Goal: Task Accomplishment & Management: Manage account settings

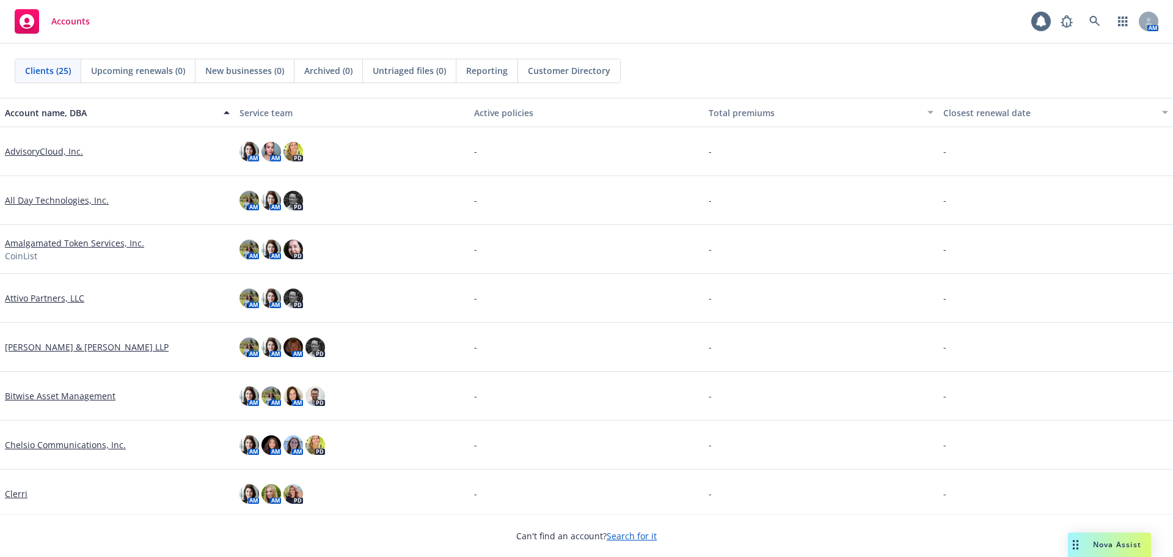
click at [1105, 538] on div "Nova Assist" at bounding box center [1109, 544] width 83 height 24
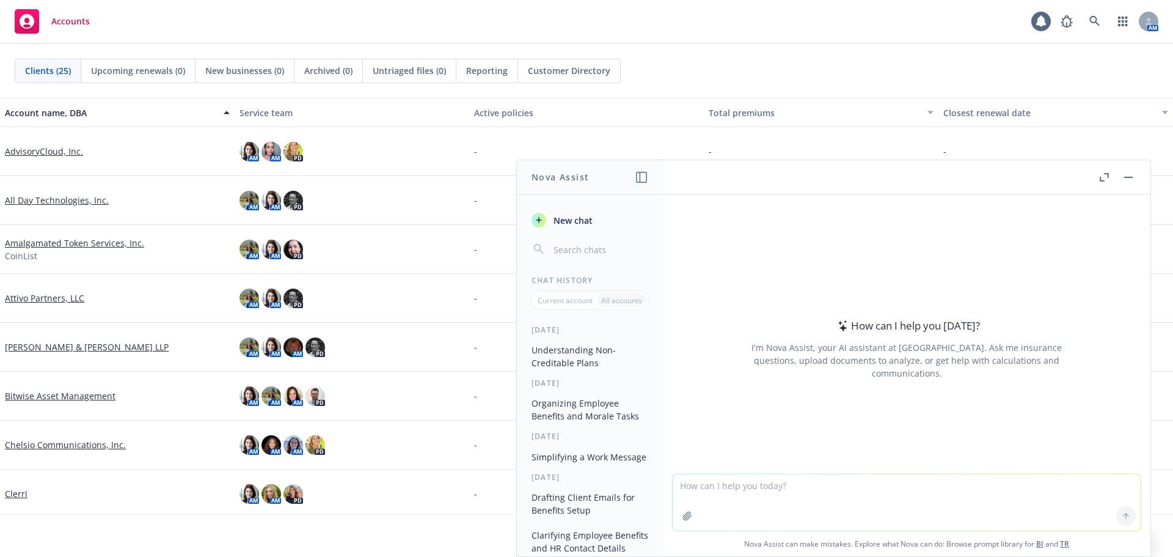
click at [721, 488] on textarea at bounding box center [907, 502] width 468 height 56
paste textarea "Email announcement notifying employees on the transistion to ADP and that their…"
type textarea "can you words this better? Email announcement notifying employees on the transi…"
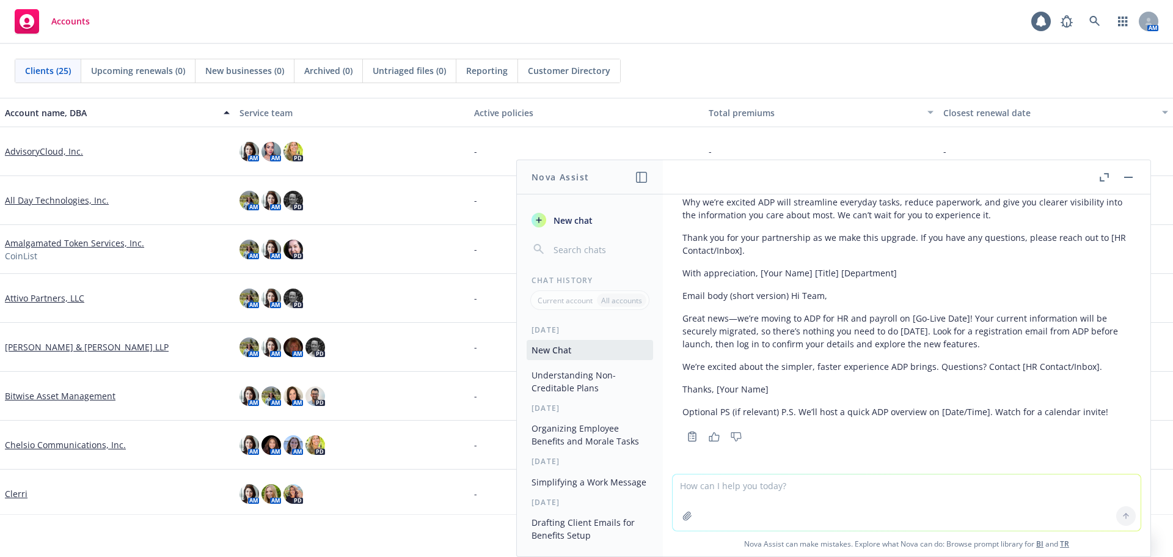
scroll to position [624, 0]
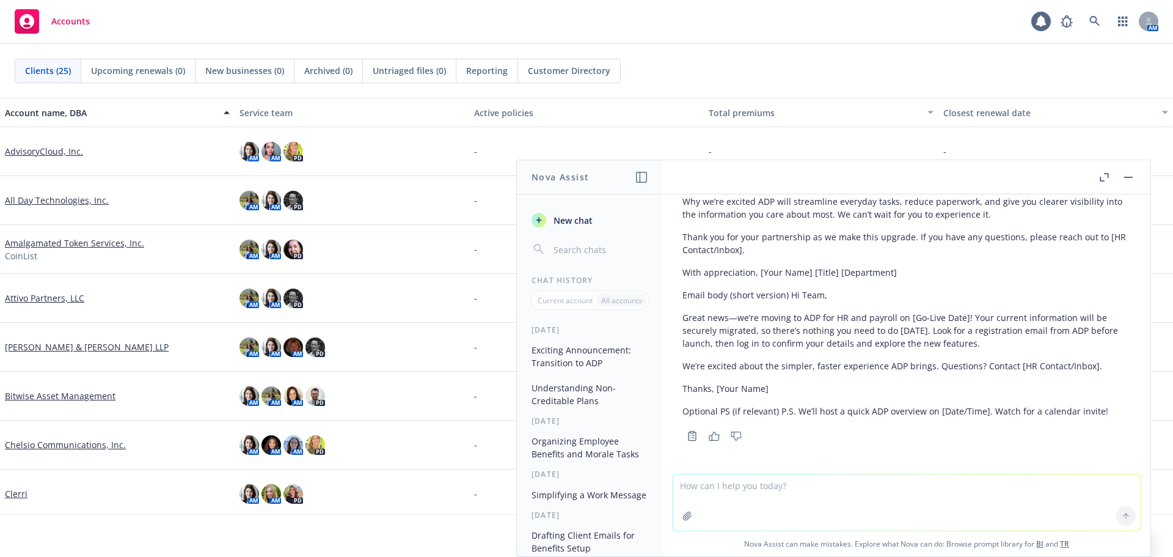
click at [753, 493] on textarea at bounding box center [907, 502] width 468 height 56
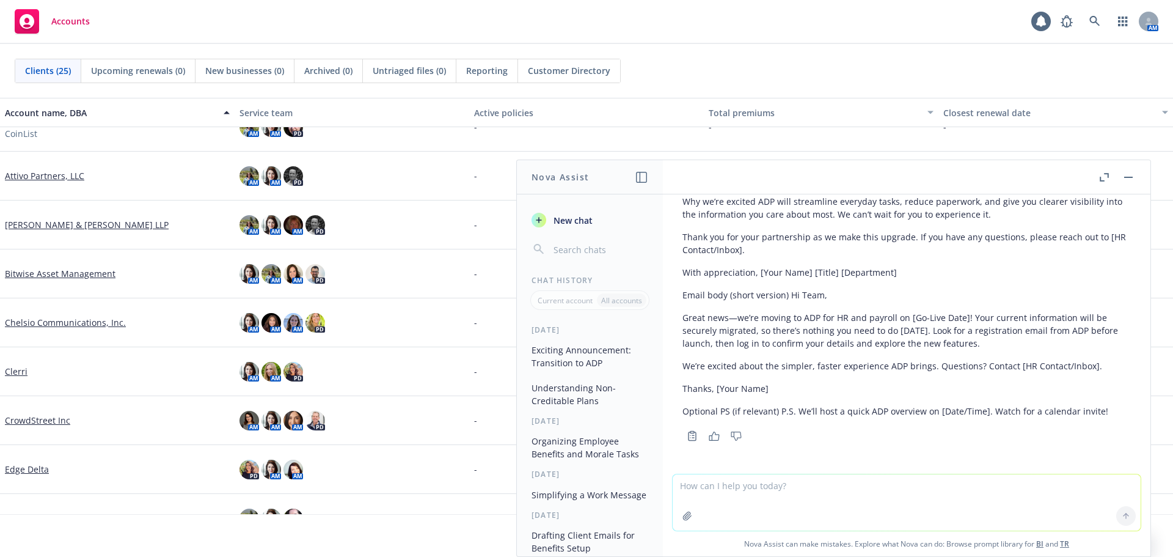
click at [1128, 181] on button "button" at bounding box center [1128, 177] width 15 height 15
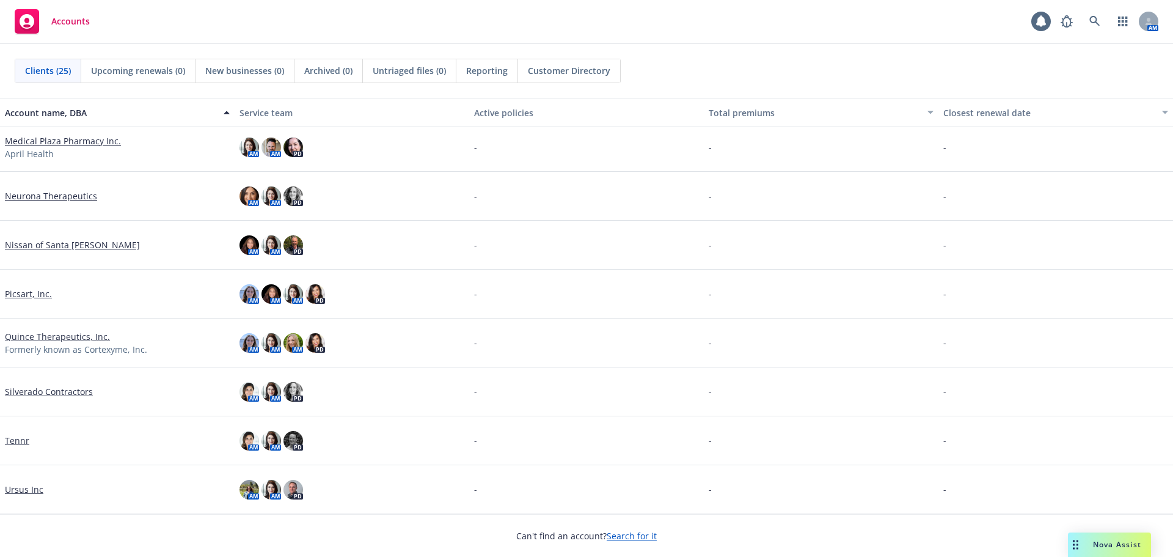
scroll to position [713, 0]
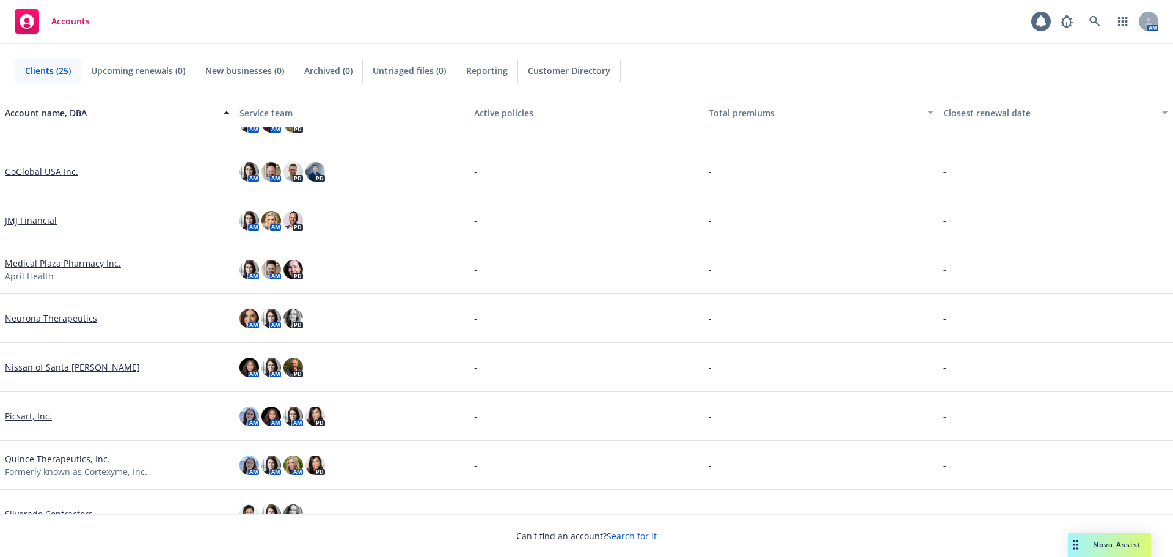
click at [37, 222] on link "JMJ Financial" at bounding box center [31, 220] width 52 height 13
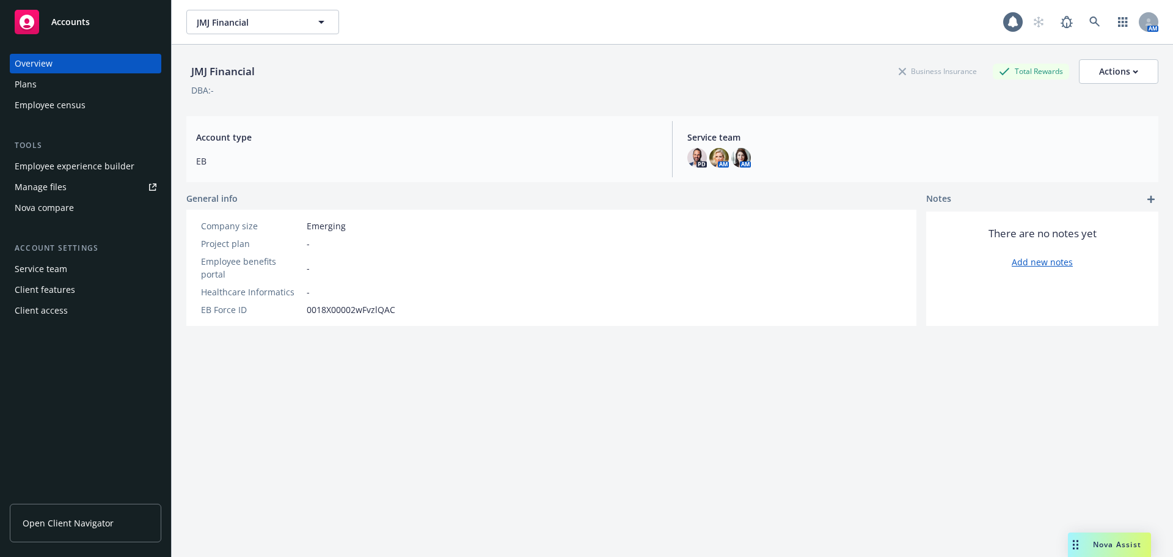
click at [46, 313] on div "Client access" at bounding box center [41, 311] width 53 height 20
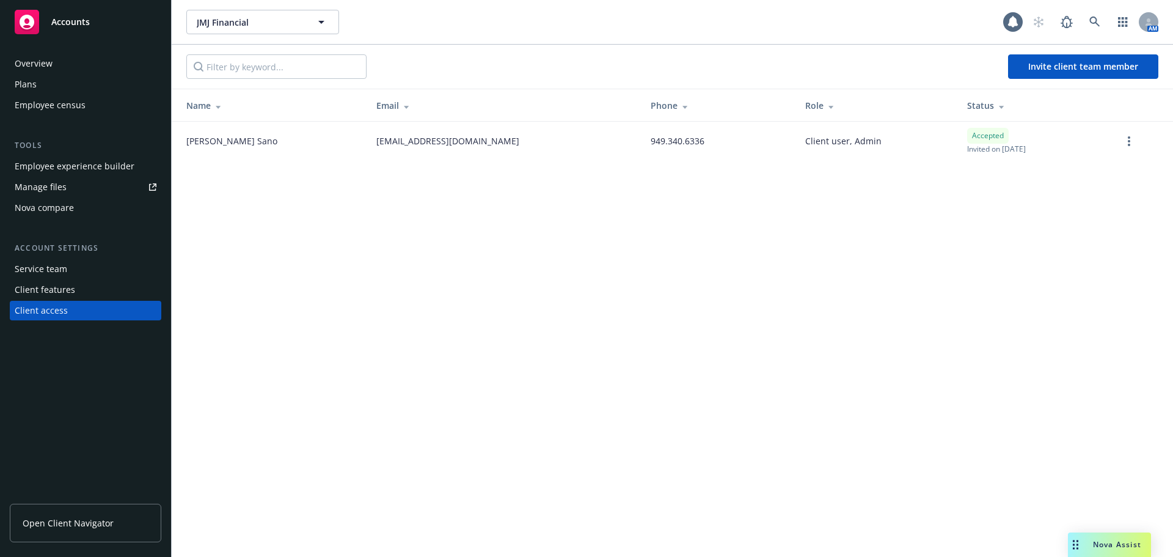
click at [83, 186] on link "Manage files" at bounding box center [86, 187] width 152 height 20
click at [56, 516] on span "Open Client Navigator" at bounding box center [68, 522] width 91 height 13
click at [1135, 139] on link "more" at bounding box center [1129, 141] width 15 height 15
click at [774, 205] on div "JMJ Financial JMJ Financial 1 AM Invite client team member Name Email Phone Rol…" at bounding box center [673, 278] width 1002 height 557
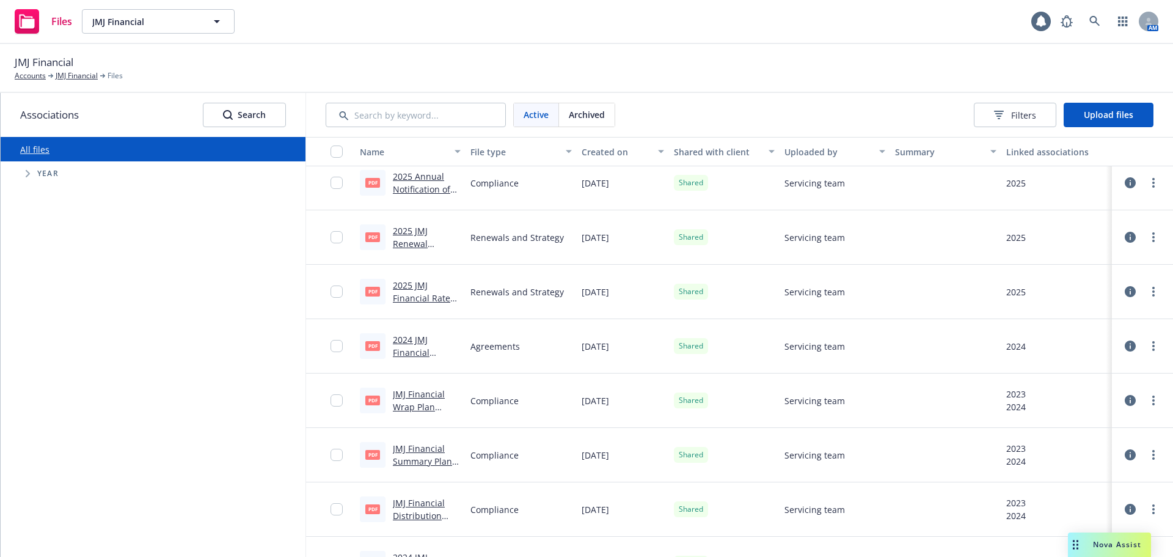
scroll to position [306, 0]
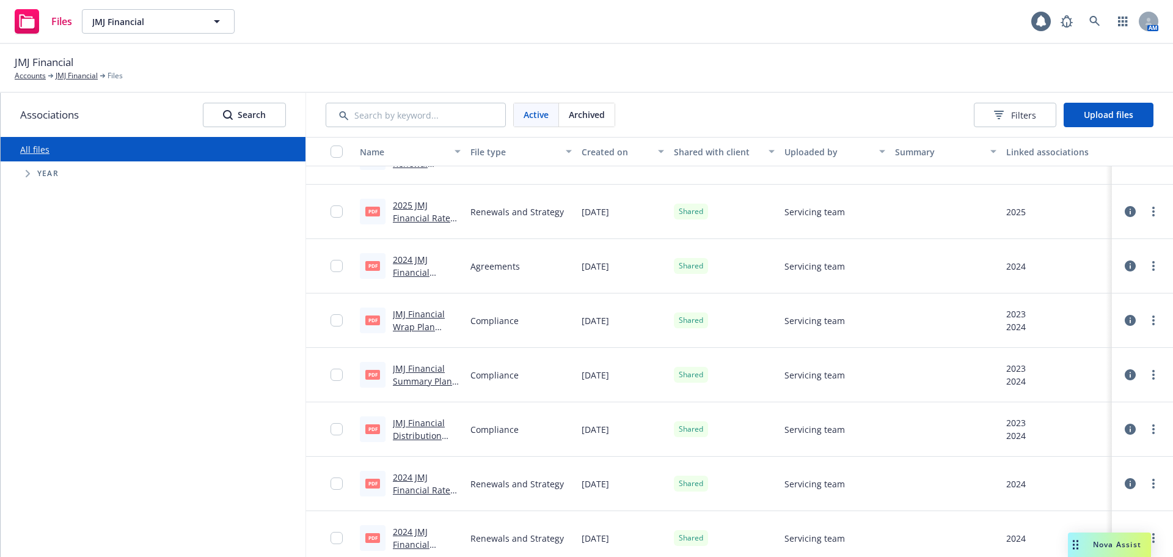
click at [415, 371] on link "JMJ Financial Summary Plan Description.pdf" at bounding box center [425, 380] width 64 height 37
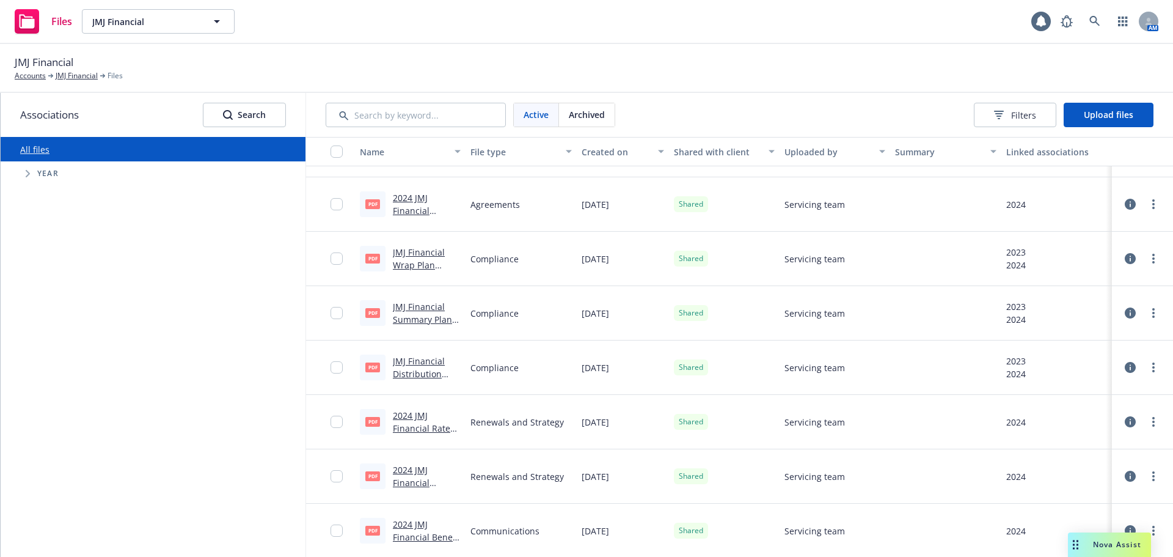
scroll to position [368, 0]
click at [1014, 110] on span "Filters" at bounding box center [1023, 115] width 25 height 13
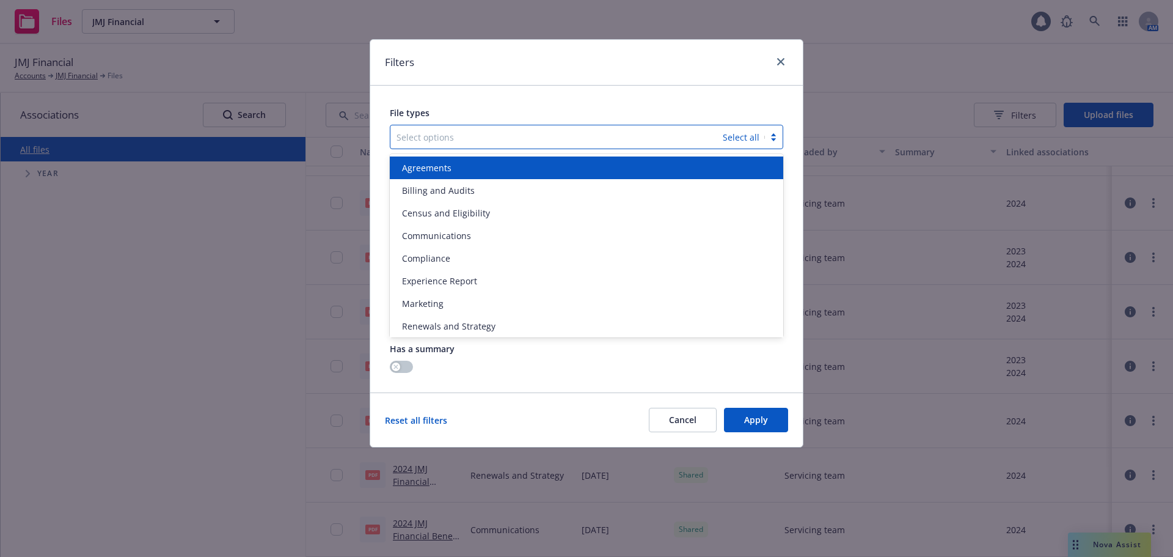
click at [444, 127] on div "Select options" at bounding box center [556, 137] width 332 height 20
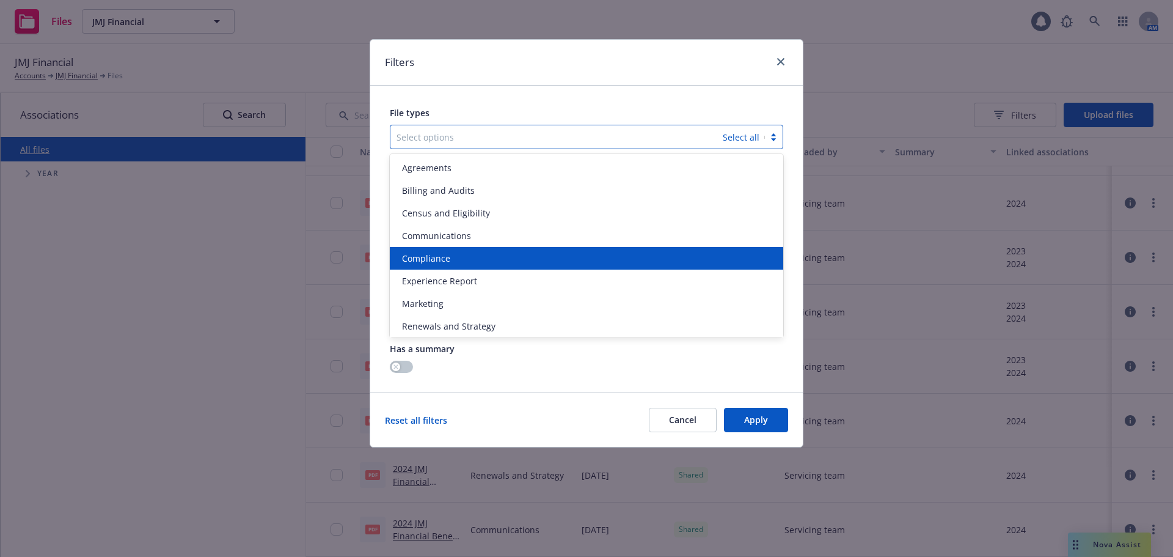
click at [442, 255] on span "Compliance" at bounding box center [426, 258] width 48 height 13
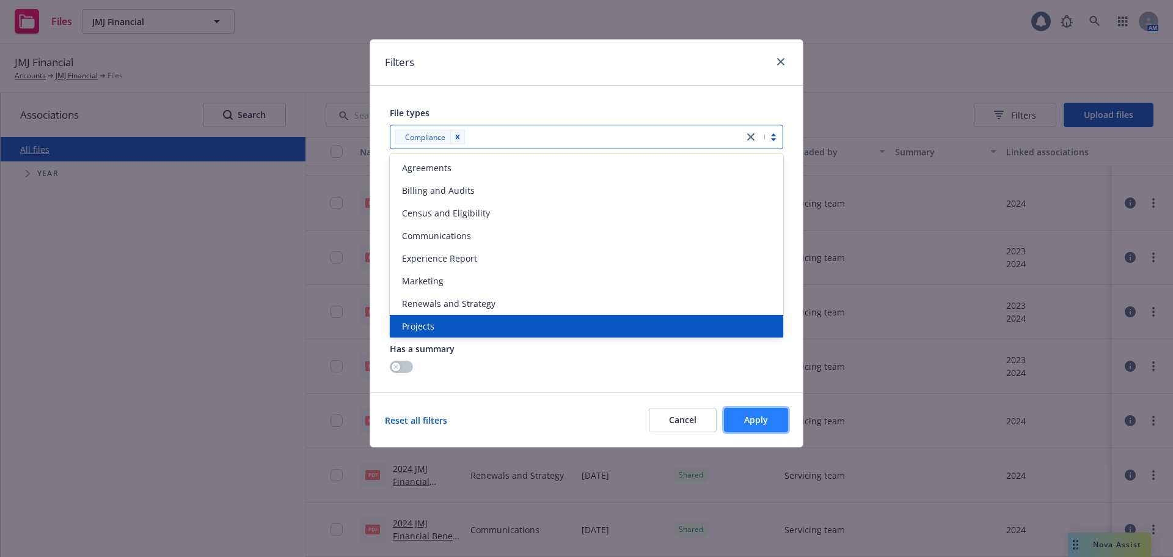
click at [780, 416] on button "Apply" at bounding box center [756, 420] width 64 height 24
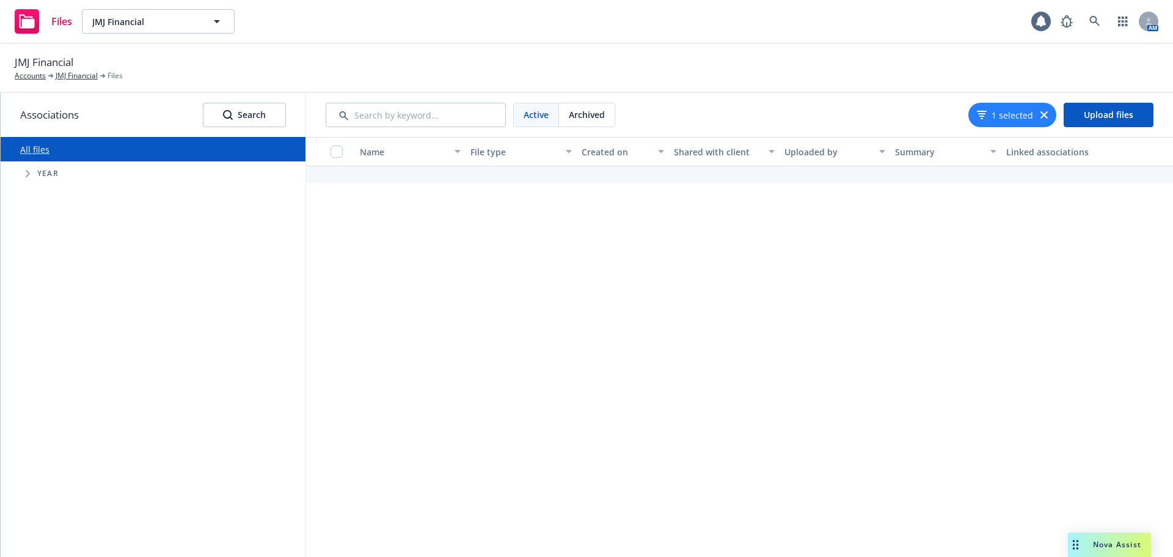
scroll to position [0, 0]
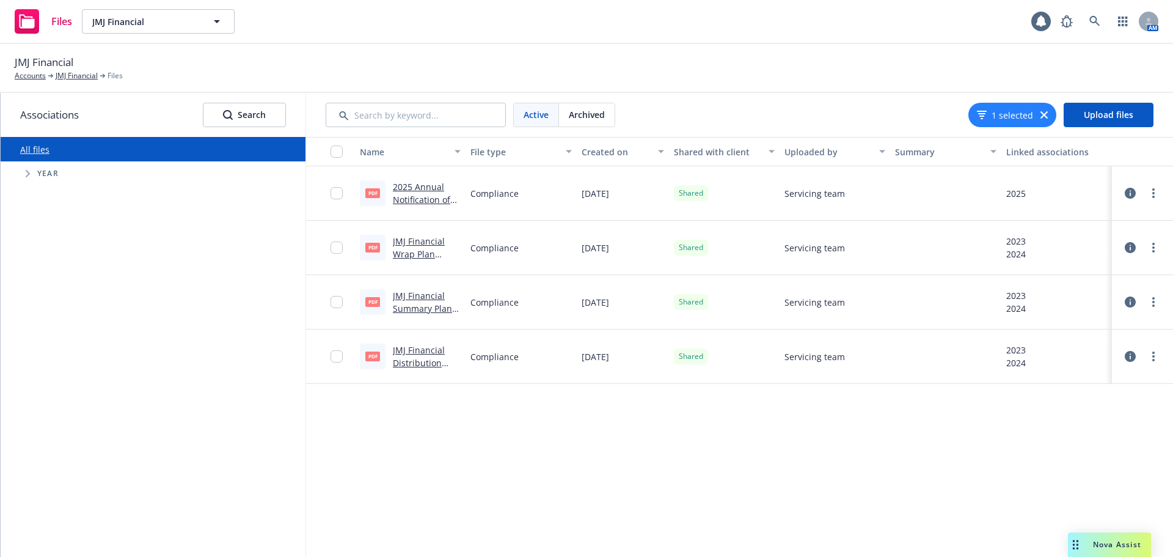
click at [411, 248] on link "JMJ Financial Wrap Plan Document.pdf" at bounding box center [422, 253] width 59 height 37
click at [1149, 302] on link "more" at bounding box center [1153, 302] width 15 height 15
click at [1073, 402] on link "Edit" at bounding box center [1100, 400] width 122 height 24
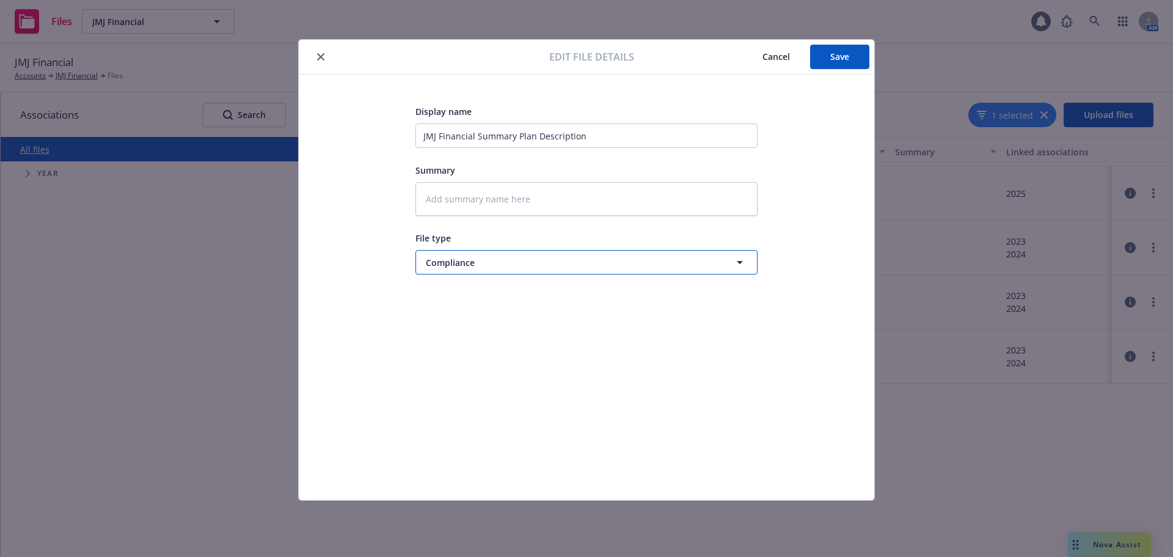
click at [546, 254] on button "Compliance" at bounding box center [587, 262] width 342 height 24
click at [546, 254] on div at bounding box center [587, 262] width 342 height 24
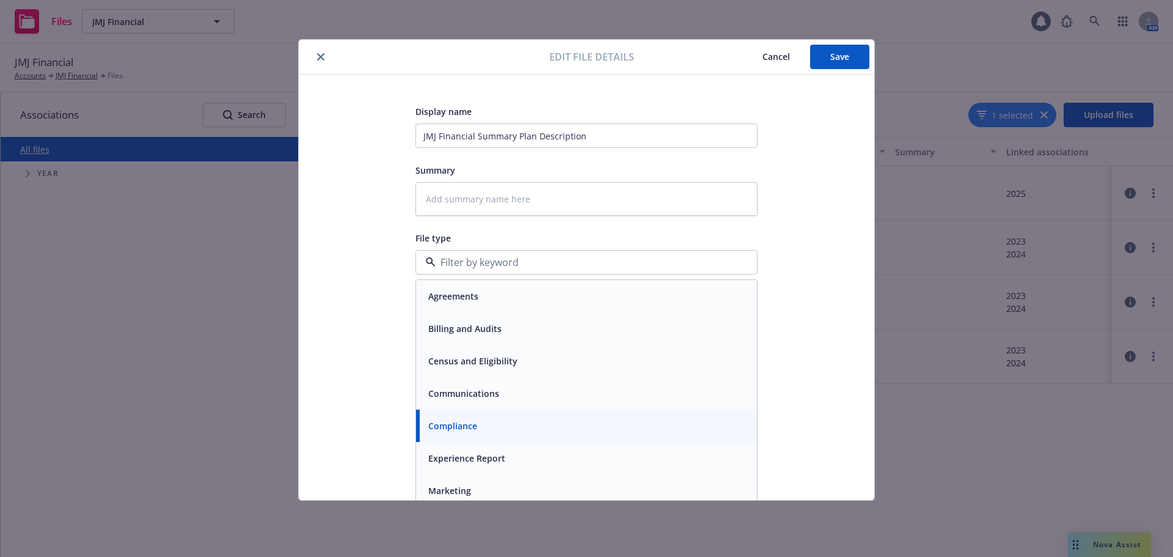
click at [768, 44] on div "Edit file details Cancel Save" at bounding box center [587, 57] width 576 height 35
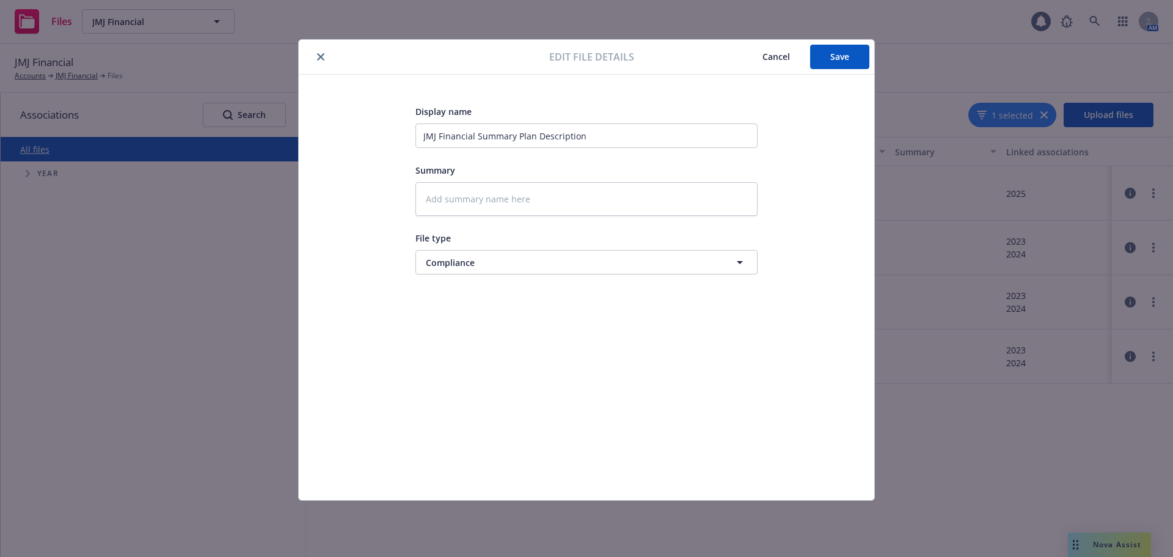
click at [772, 54] on span "Cancel" at bounding box center [776, 57] width 27 height 12
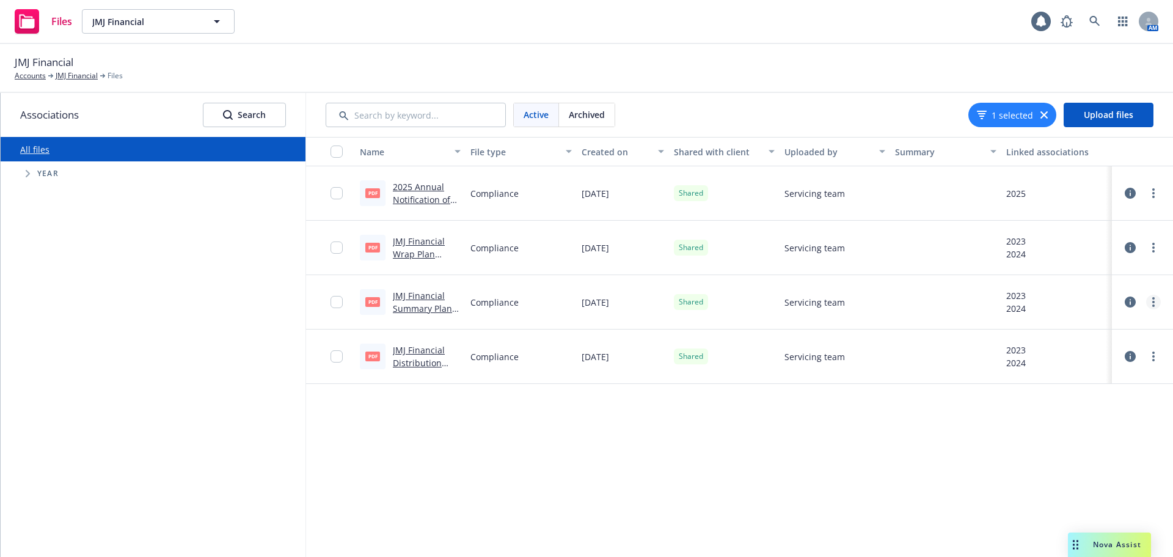
click at [1155, 298] on link "more" at bounding box center [1153, 302] width 15 height 15
click at [1071, 417] on link "Update associations" at bounding box center [1100, 424] width 122 height 24
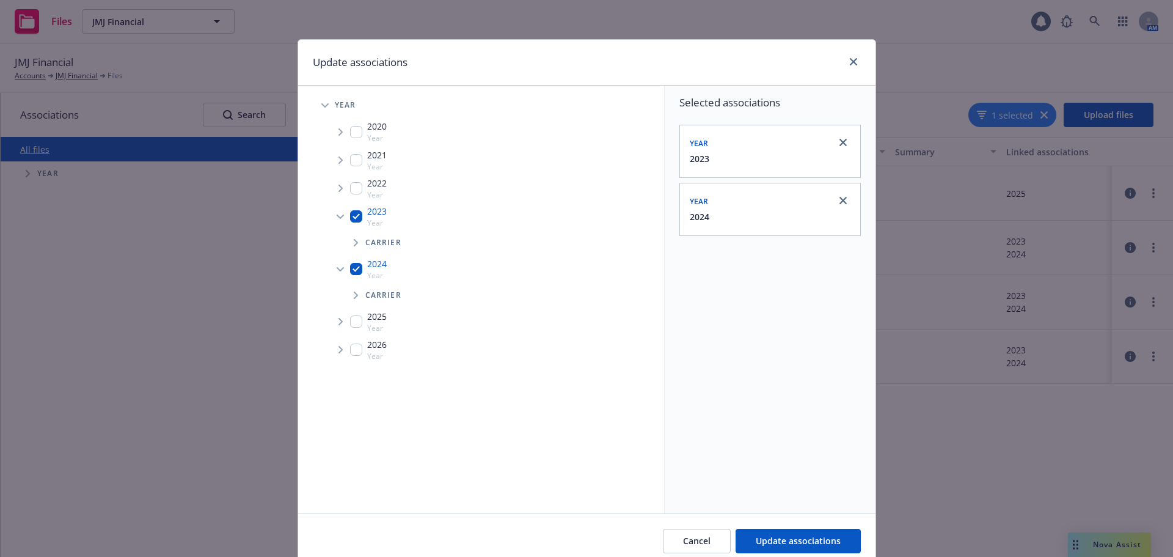
click at [356, 316] on input "Tree Example" at bounding box center [356, 321] width 12 height 12
checkbox input "true"
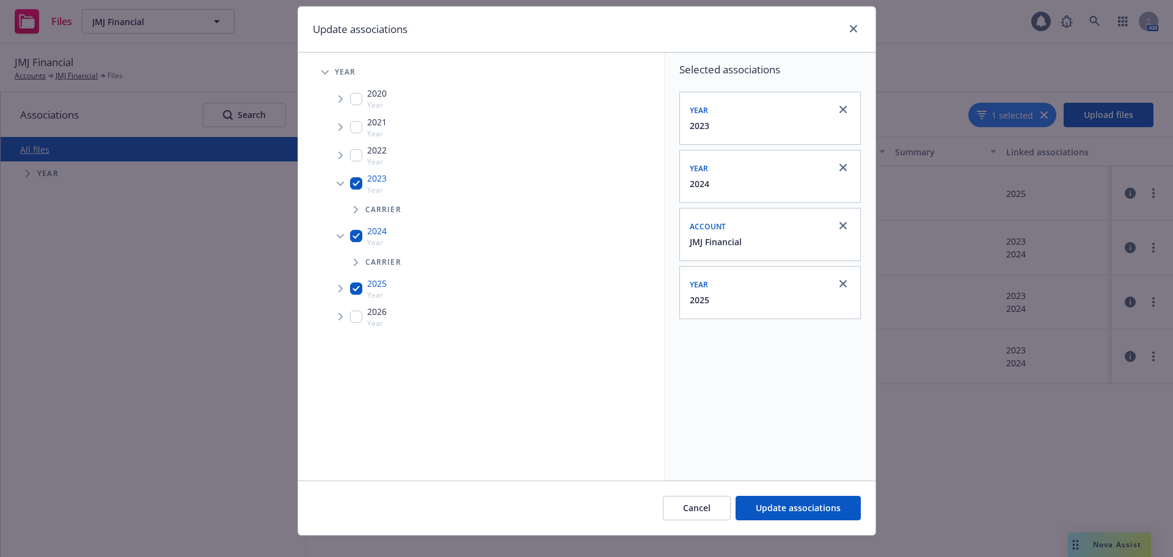
scroll to position [51, 0]
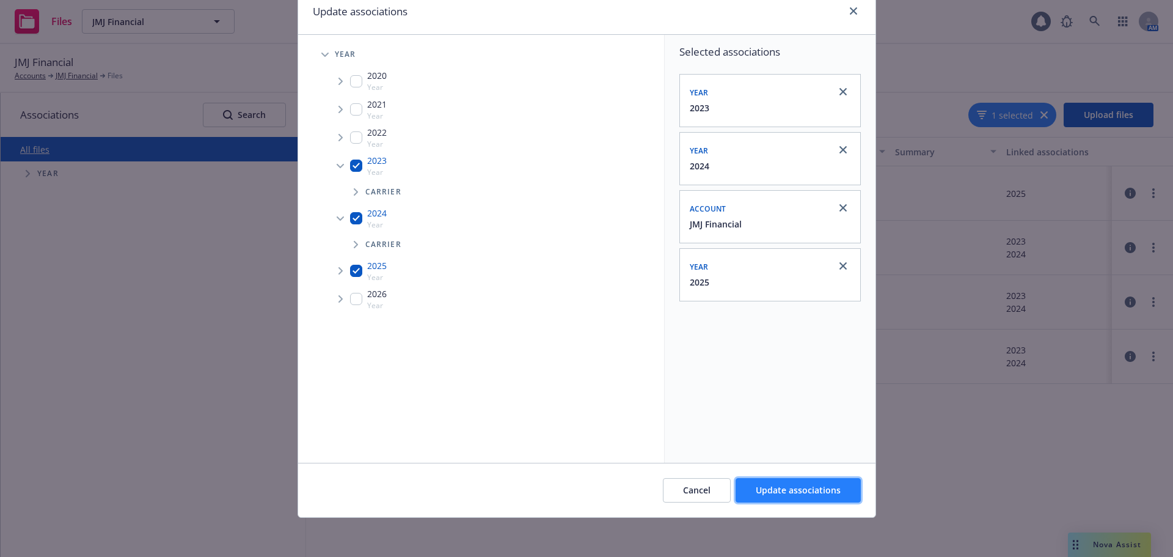
click at [815, 481] on button "Update associations" at bounding box center [798, 490] width 125 height 24
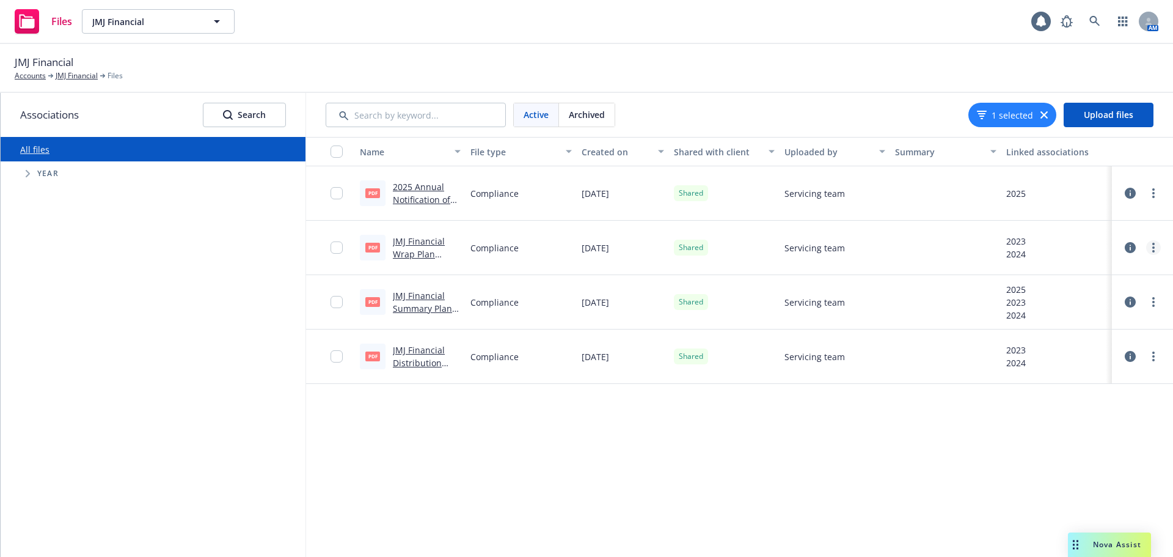
click at [1157, 243] on link "more" at bounding box center [1153, 247] width 15 height 15
click at [1097, 371] on link "Update associations" at bounding box center [1100, 370] width 122 height 24
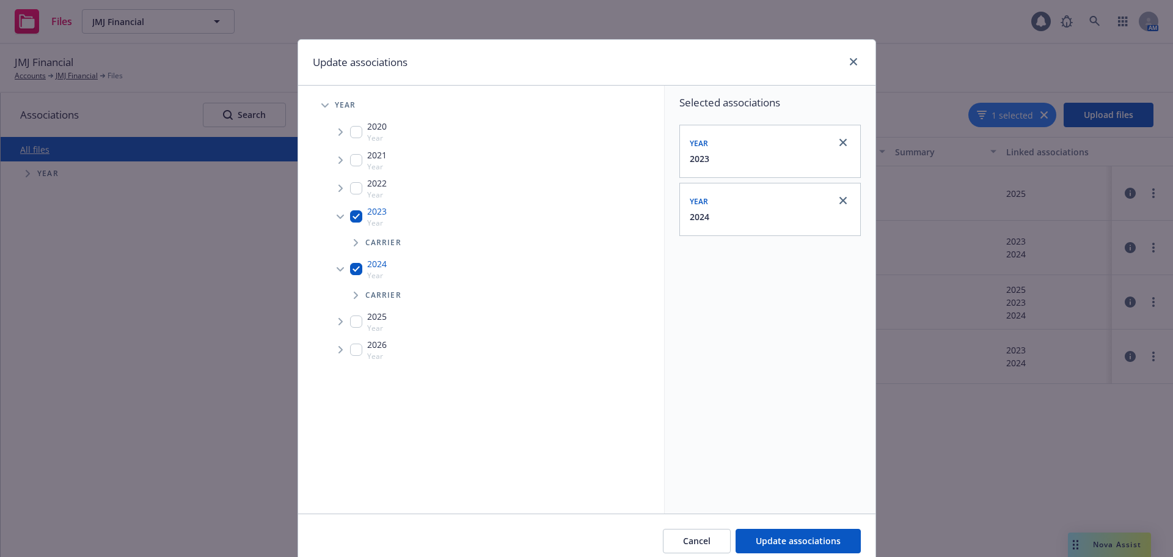
click at [351, 315] on input "Tree Example" at bounding box center [356, 321] width 12 height 12
checkbox input "true"
click at [782, 540] on span "Update associations" at bounding box center [798, 541] width 85 height 12
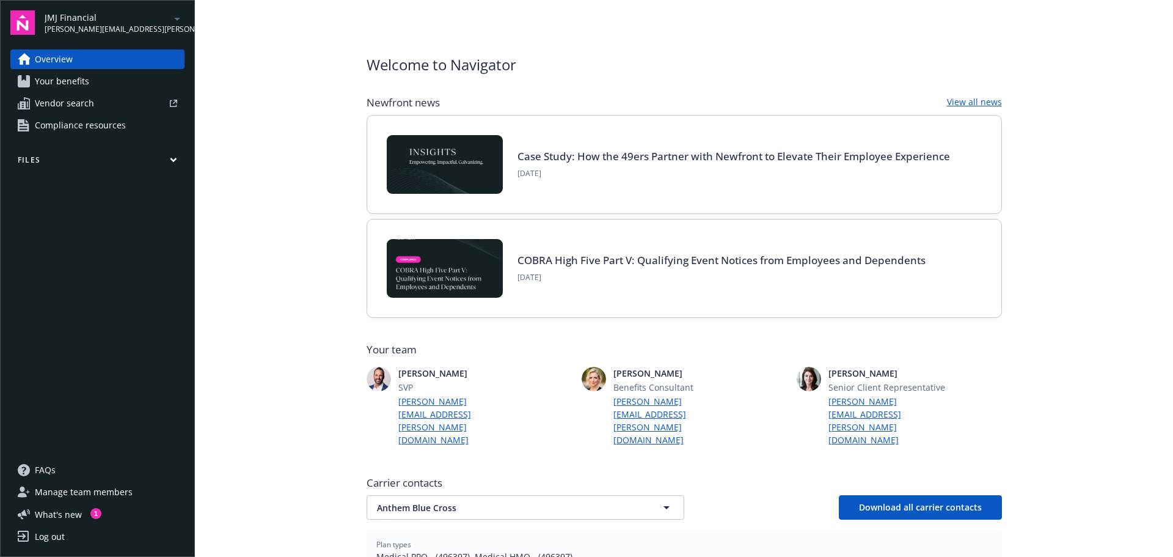
click at [28, 162] on button "Files" at bounding box center [97, 162] width 174 height 15
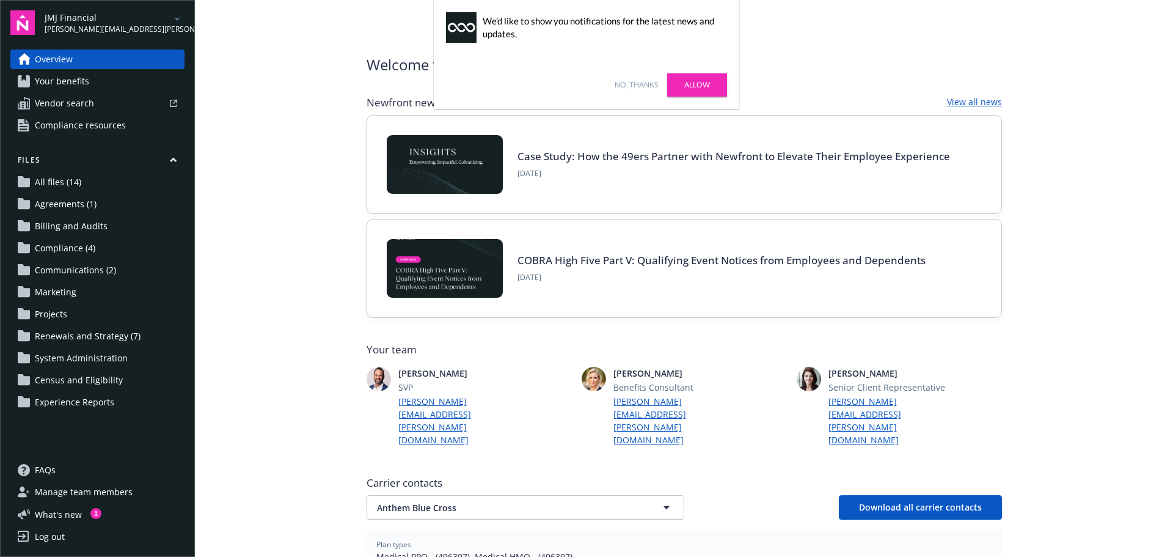
click at [73, 251] on span "Compliance (4)" at bounding box center [65, 248] width 60 height 20
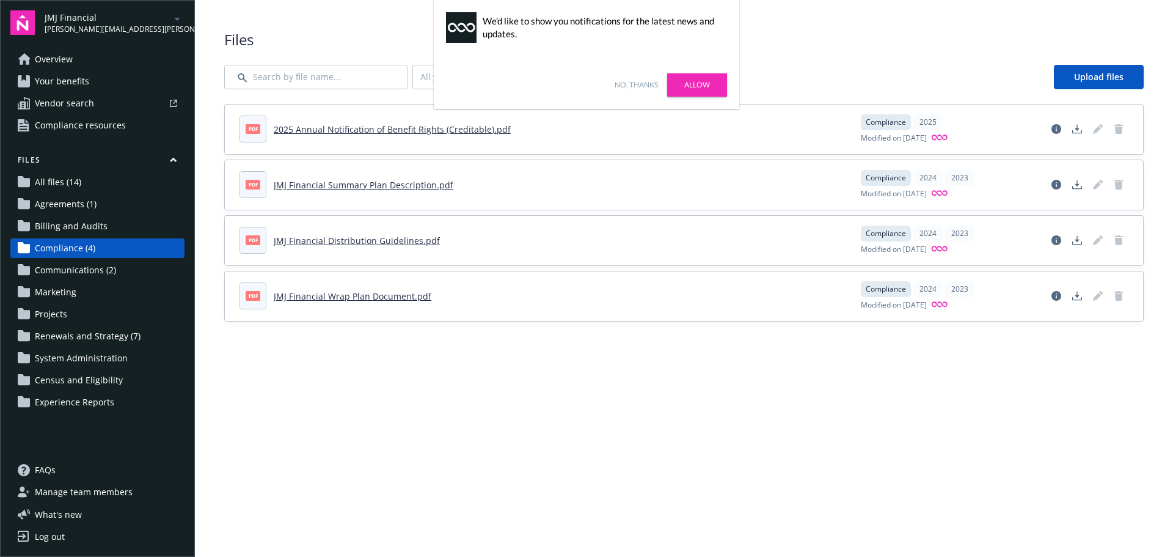
click at [912, 41] on span "Files" at bounding box center [684, 39] width 920 height 21
click at [643, 81] on link "No, thanks" at bounding box center [636, 84] width 43 height 11
